Goal: Task Accomplishment & Management: Manage account settings

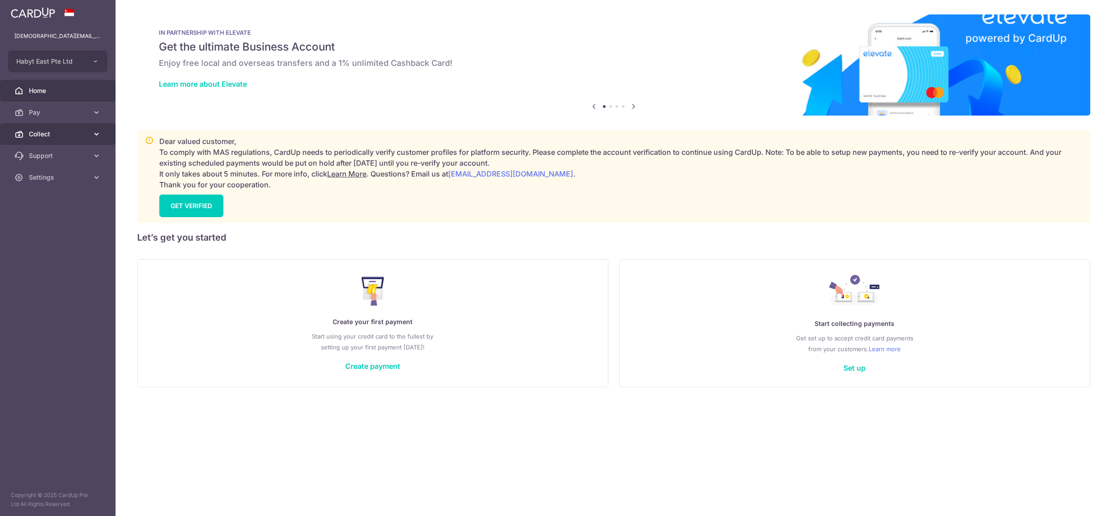
click at [56, 142] on link "Collect" at bounding box center [58, 134] width 116 height 22
click at [43, 157] on span "Dashboard" at bounding box center [59, 155] width 60 height 9
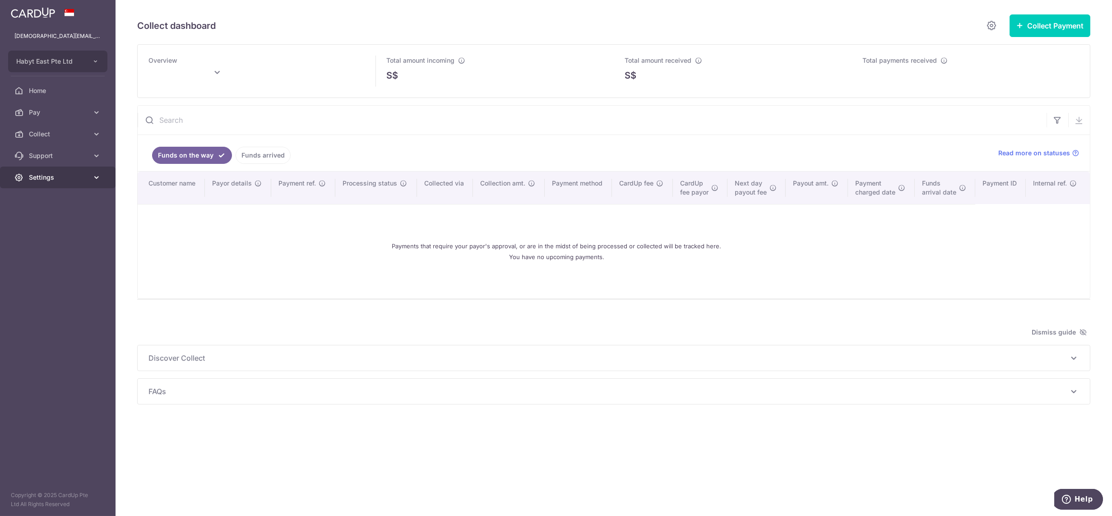
click at [67, 180] on span "Settings" at bounding box center [59, 177] width 60 height 9
click at [62, 225] on link "Logout" at bounding box center [58, 221] width 116 height 22
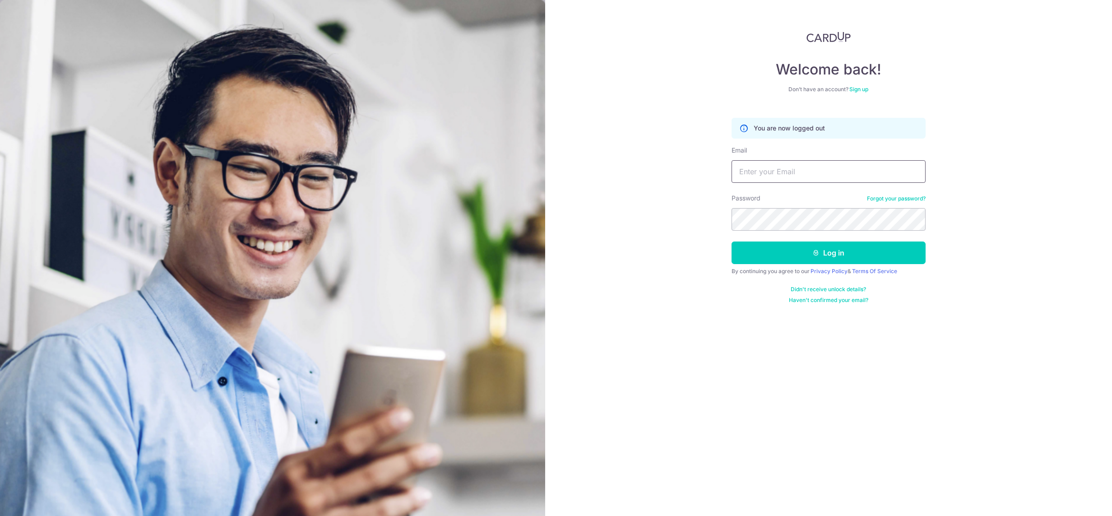
click at [786, 174] on input "Email" at bounding box center [828, 171] width 194 height 23
drag, startPoint x: 800, startPoint y: 170, endPoint x: 791, endPoint y: 170, distance: 9.5
click at [791, 170] on input "lady.labarda+hcs1@habyt.com" at bounding box center [828, 171] width 194 height 23
type input "lady.labarda+hone@habyt.com"
click at [731, 241] on button "Log in" at bounding box center [828, 252] width 194 height 23
